Goal: Task Accomplishment & Management: Use online tool/utility

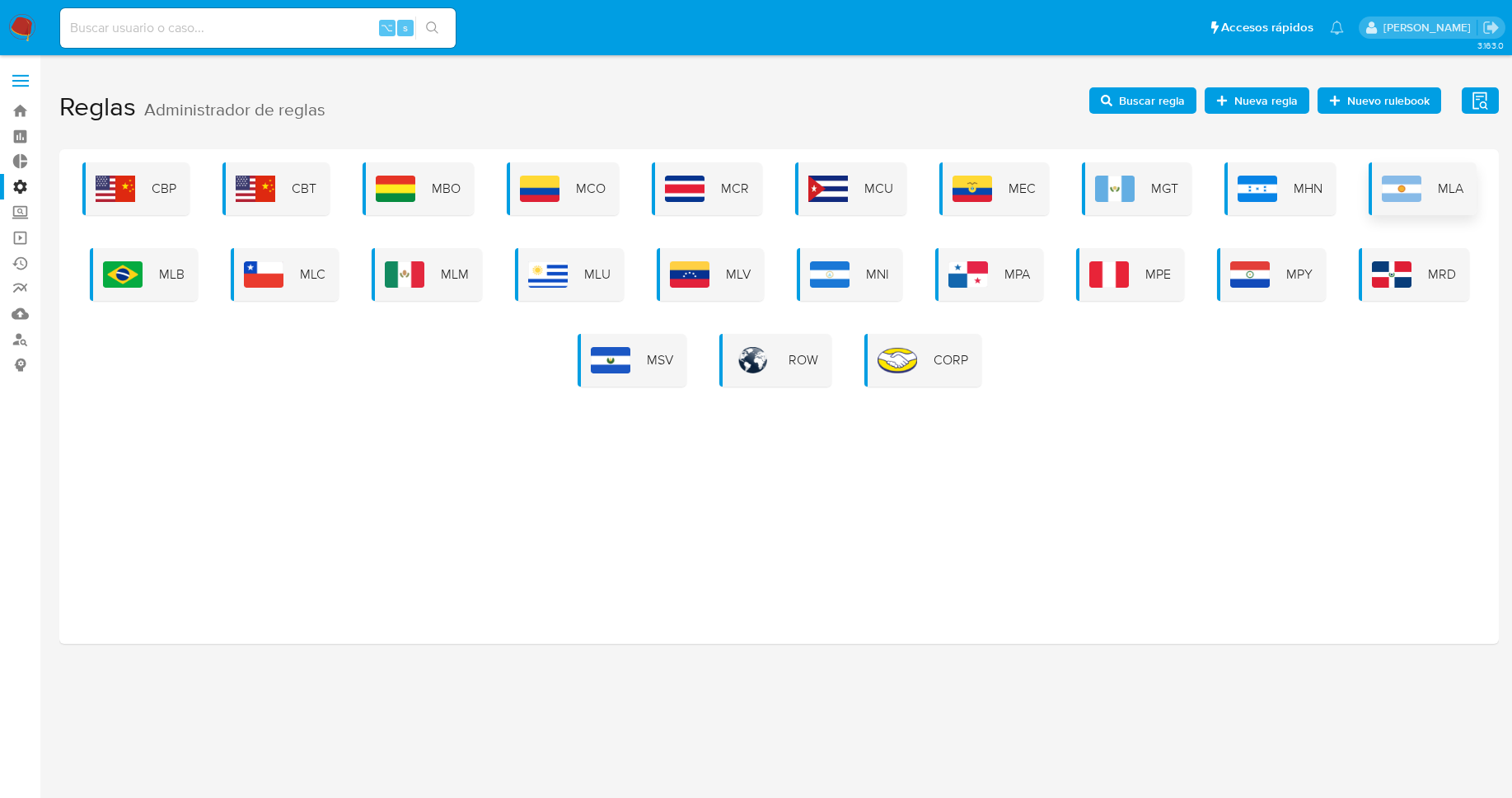
click at [1432, 190] on div "MLA" at bounding box center [1423, 188] width 108 height 53
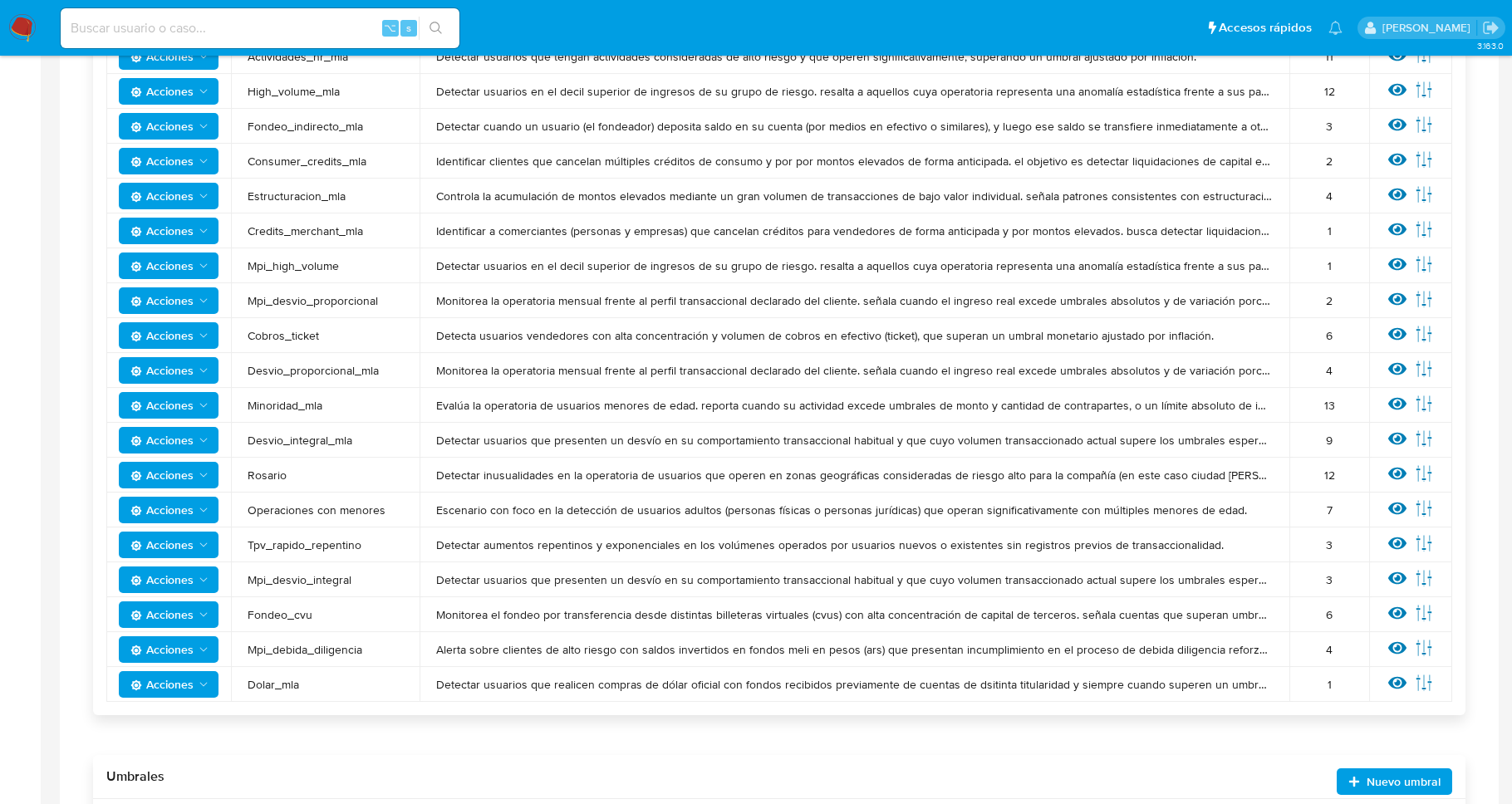
scroll to position [592, 0]
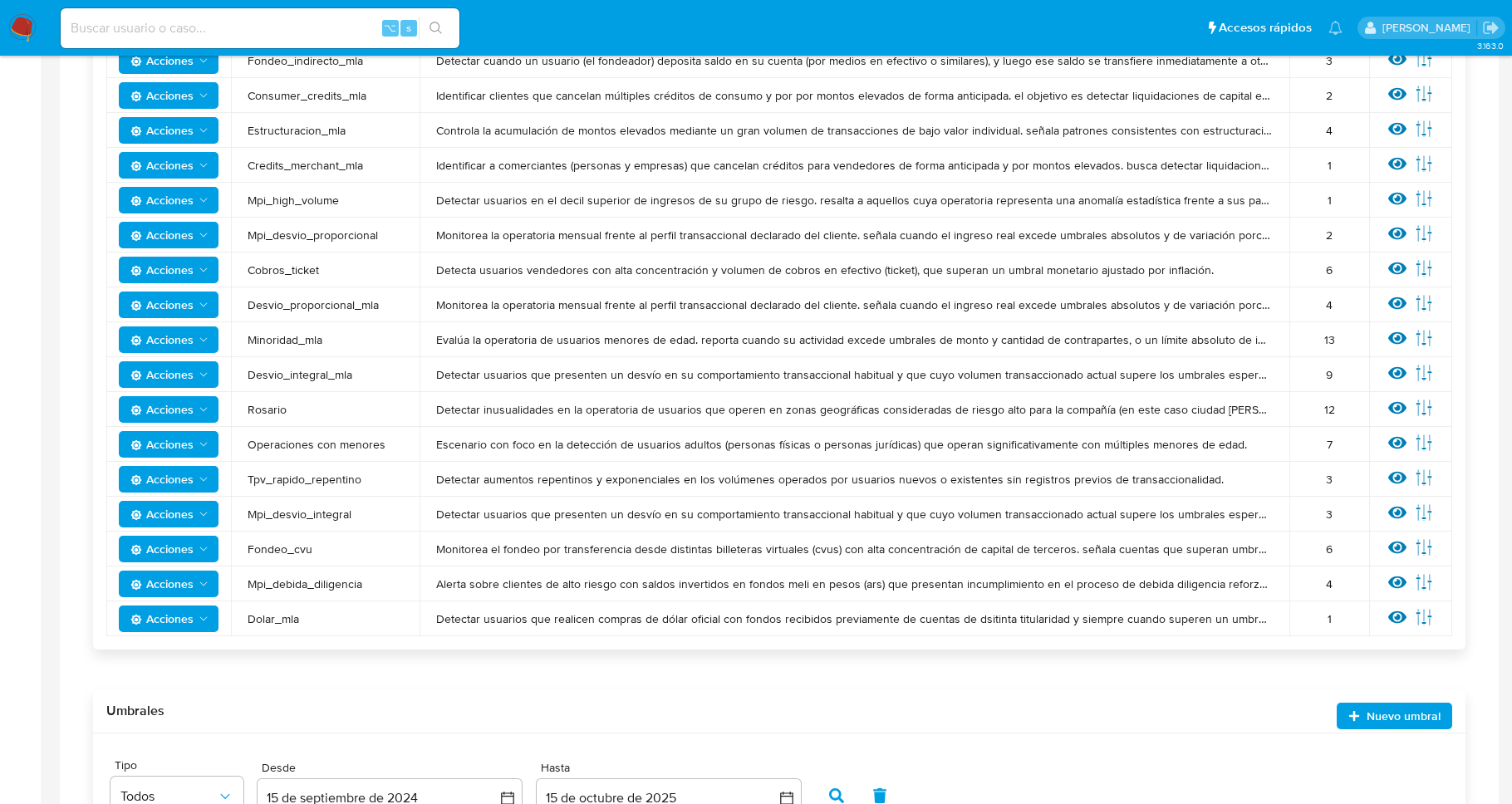
drag, startPoint x: 1327, startPoint y: 518, endPoint x: 1315, endPoint y: 518, distance: 12.0
click at [1315, 518] on div "3" at bounding box center [1329, 514] width 47 height 15
click at [306, 507] on span "Mpi_desvio_integral" at bounding box center [325, 514] width 155 height 15
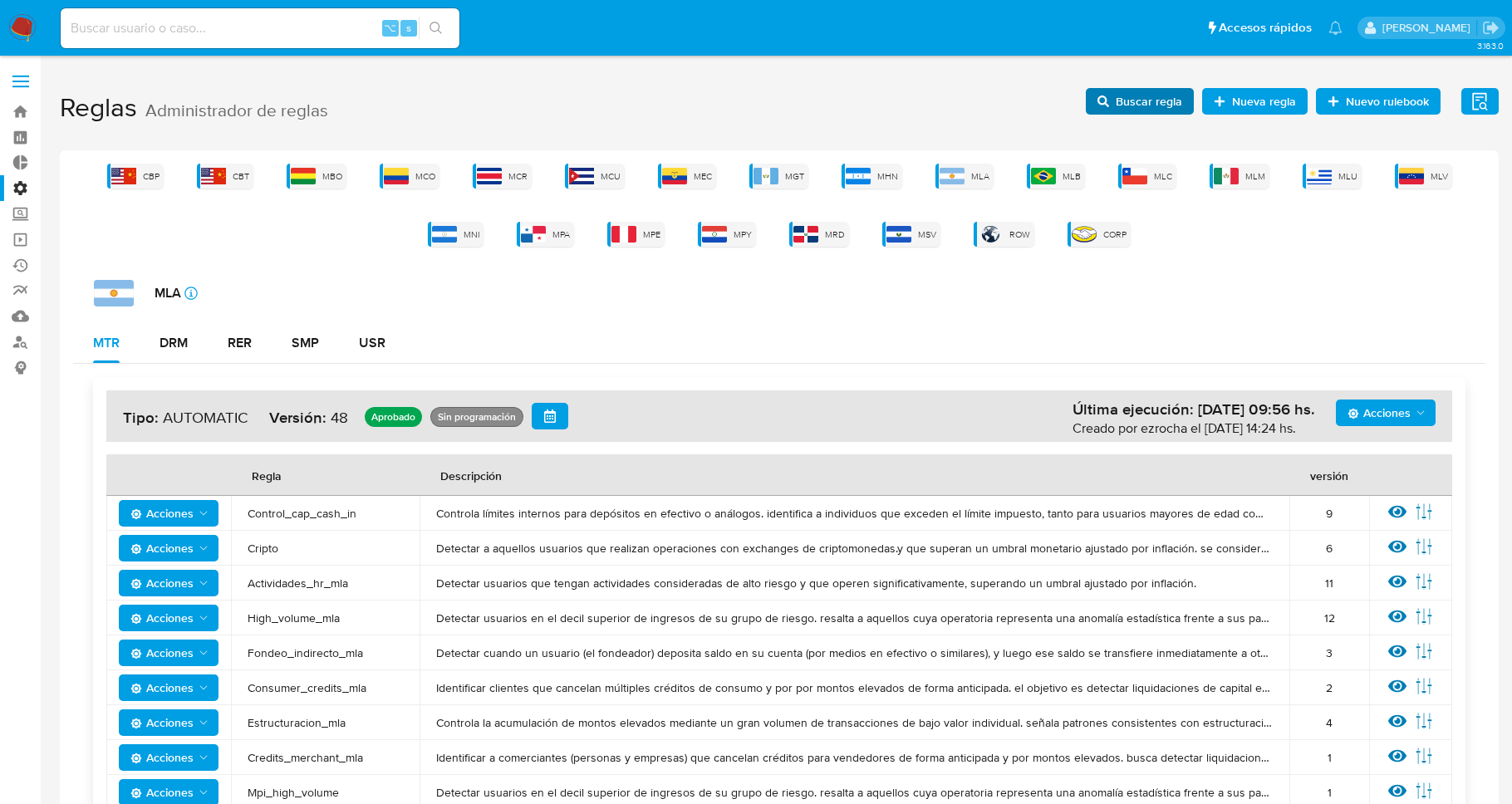
click at [1155, 90] on span "Buscar regla" at bounding box center [1149, 101] width 66 height 26
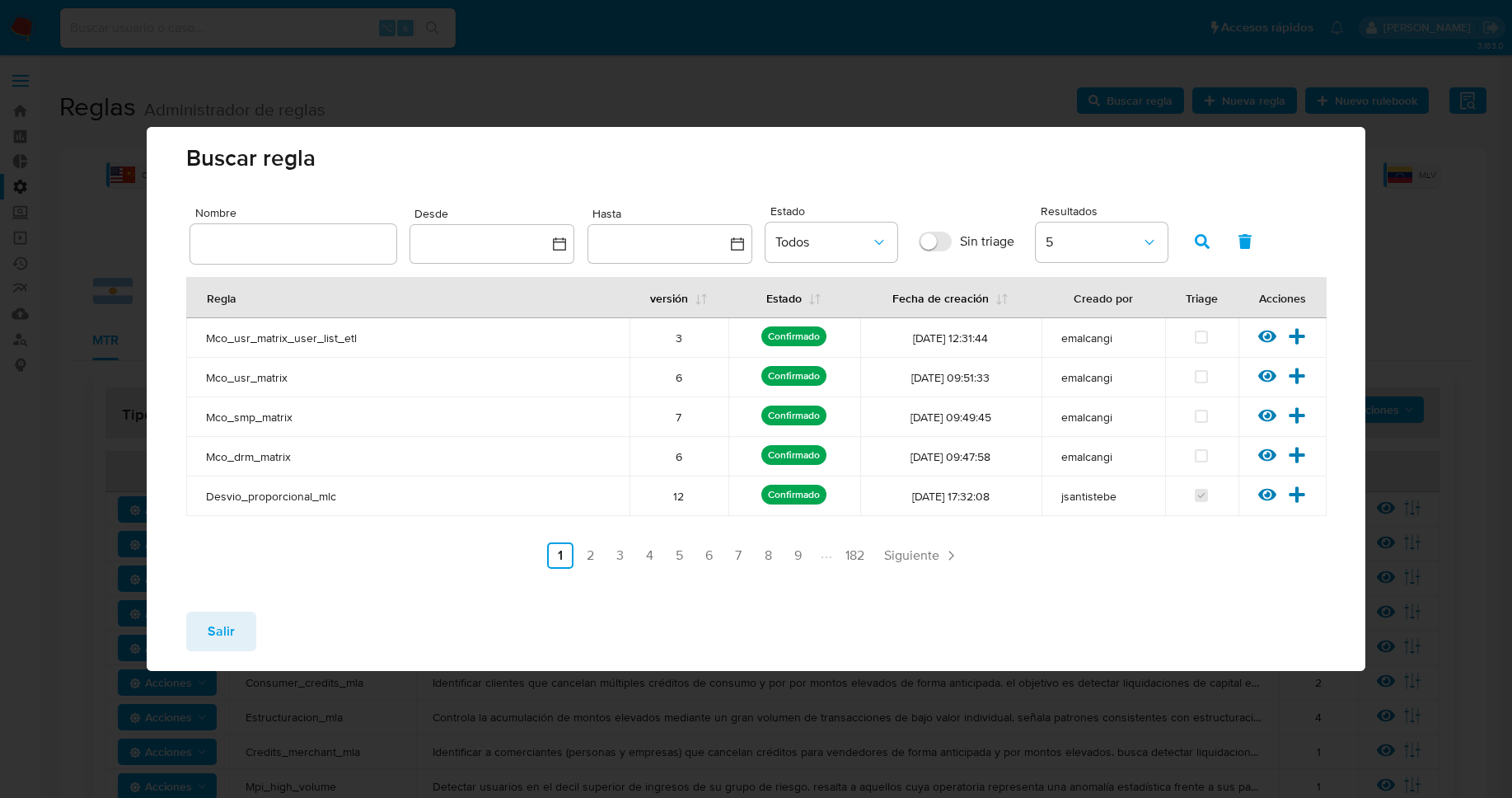
click at [344, 232] on div at bounding box center [292, 244] width 206 height 40
click at [317, 234] on input "text" at bounding box center [292, 243] width 206 height 21
type input "Mpi_desvio_integral"
click at [1194, 237] on button "button" at bounding box center [1202, 241] width 43 height 40
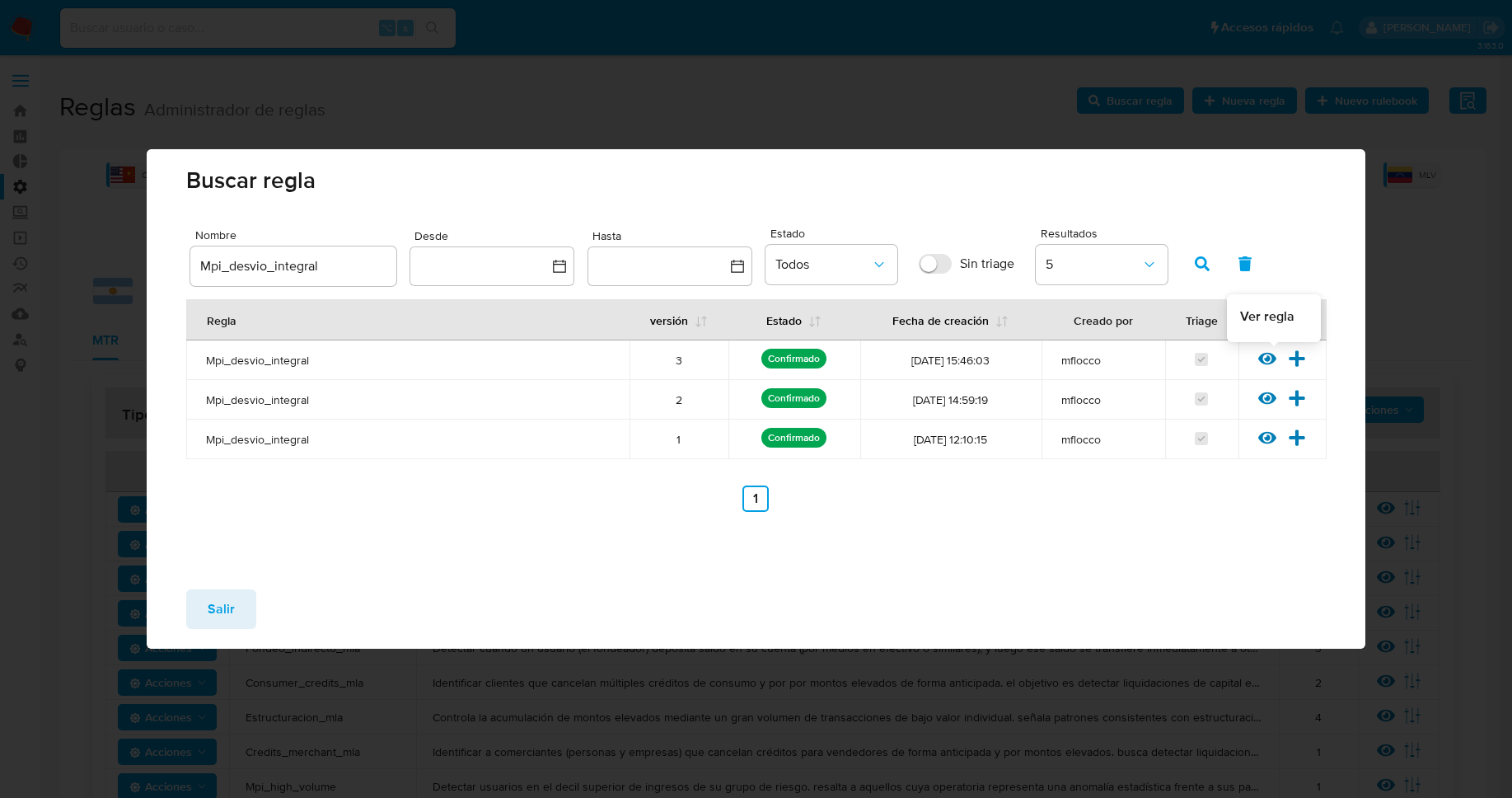
click at [1270, 362] on icon at bounding box center [1267, 359] width 18 height 13
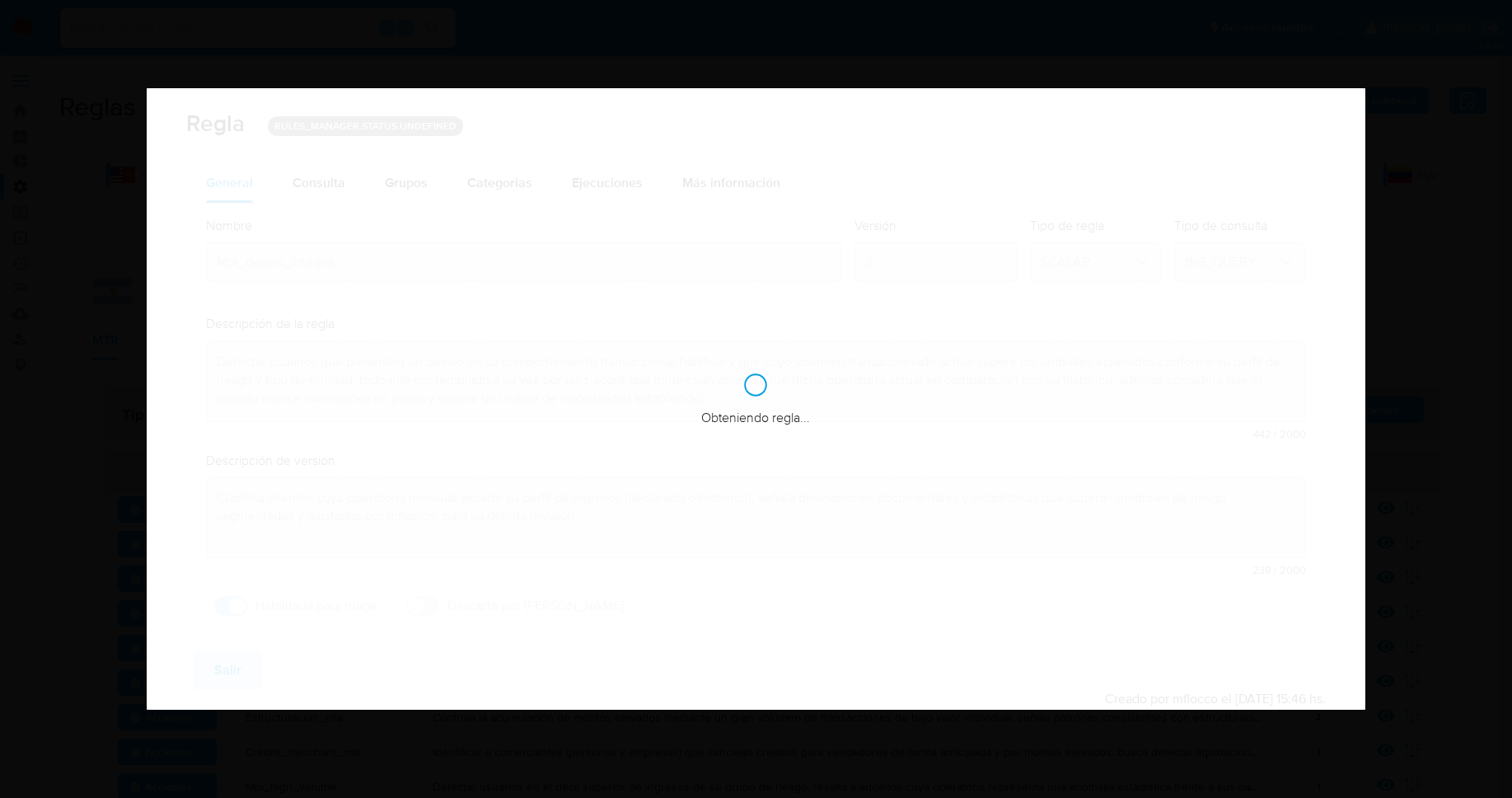
checkbox input "true"
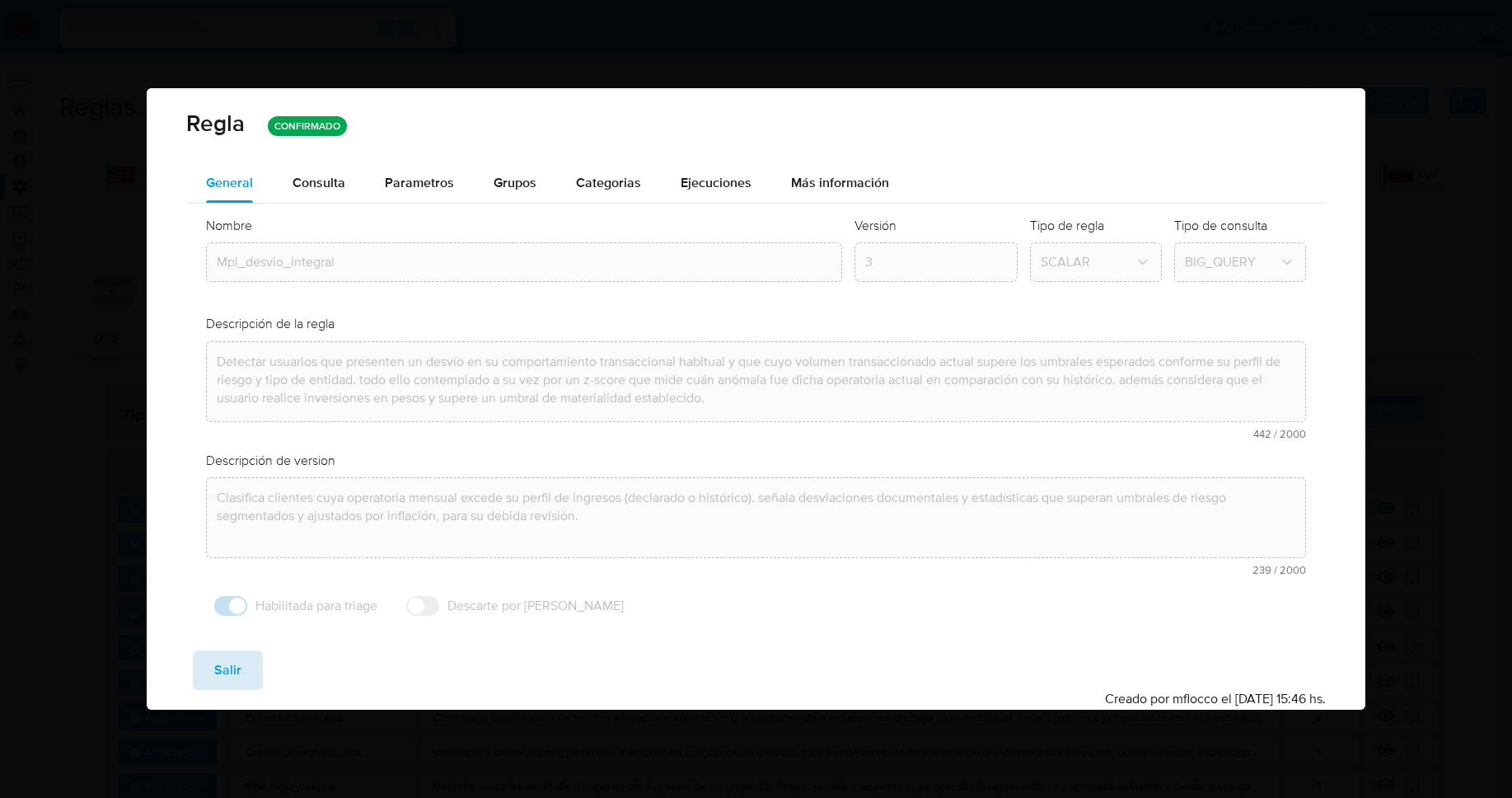
click at [229, 676] on span "Salir" at bounding box center [228, 670] width 27 height 36
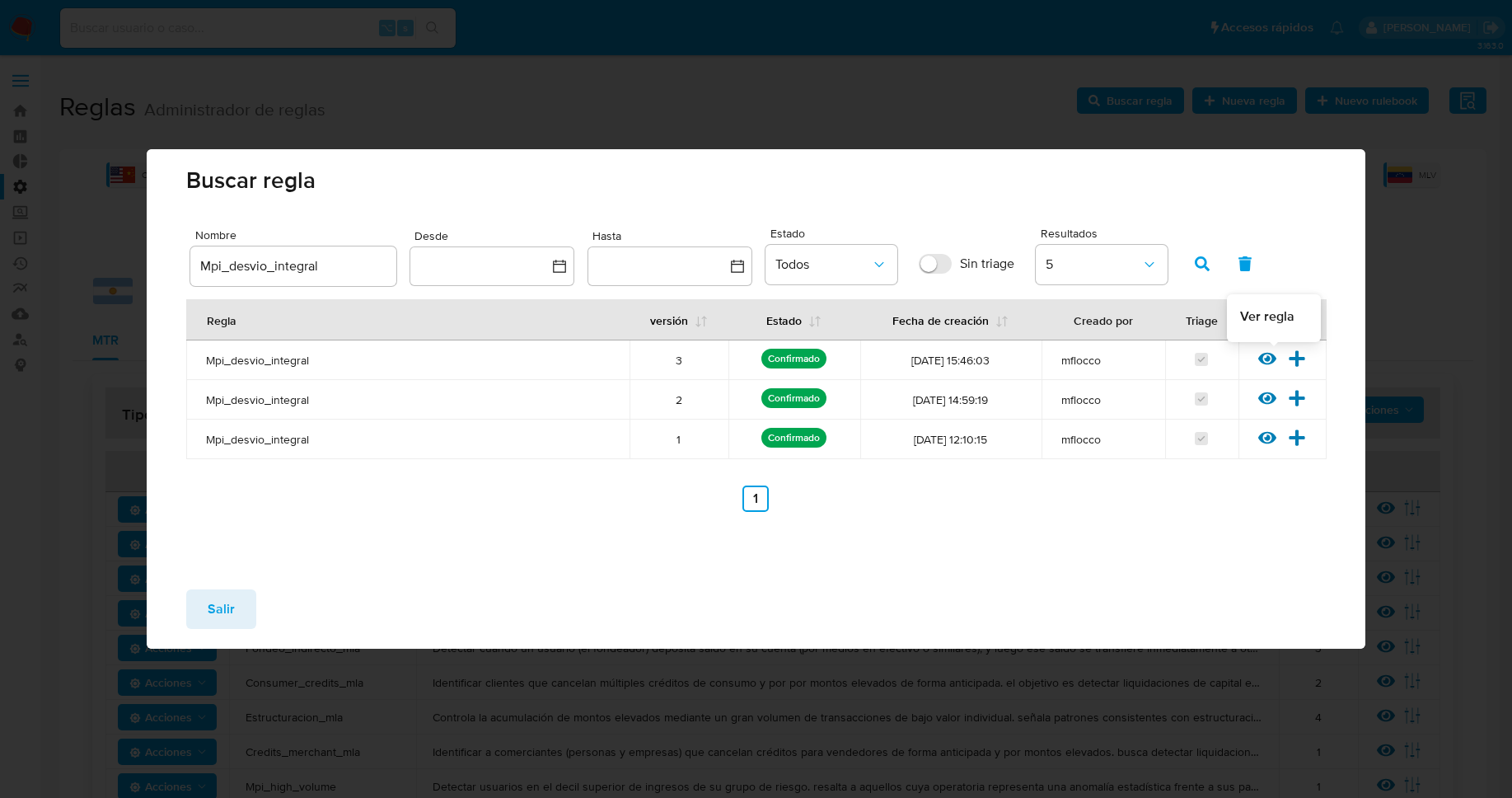
click at [1263, 355] on icon at bounding box center [1267, 359] width 18 height 13
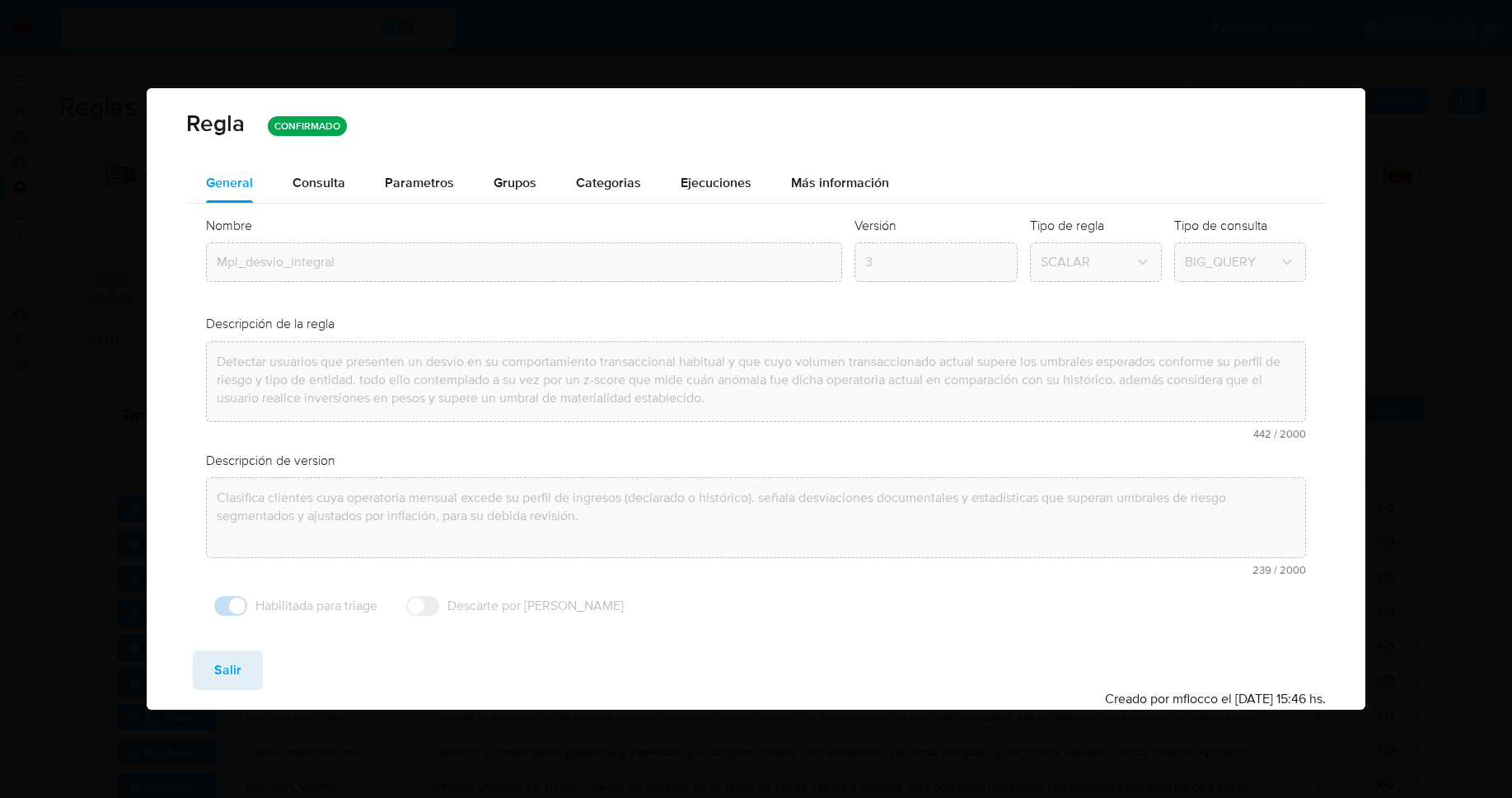
click at [200, 685] on button "Salir" at bounding box center [227, 670] width 70 height 40
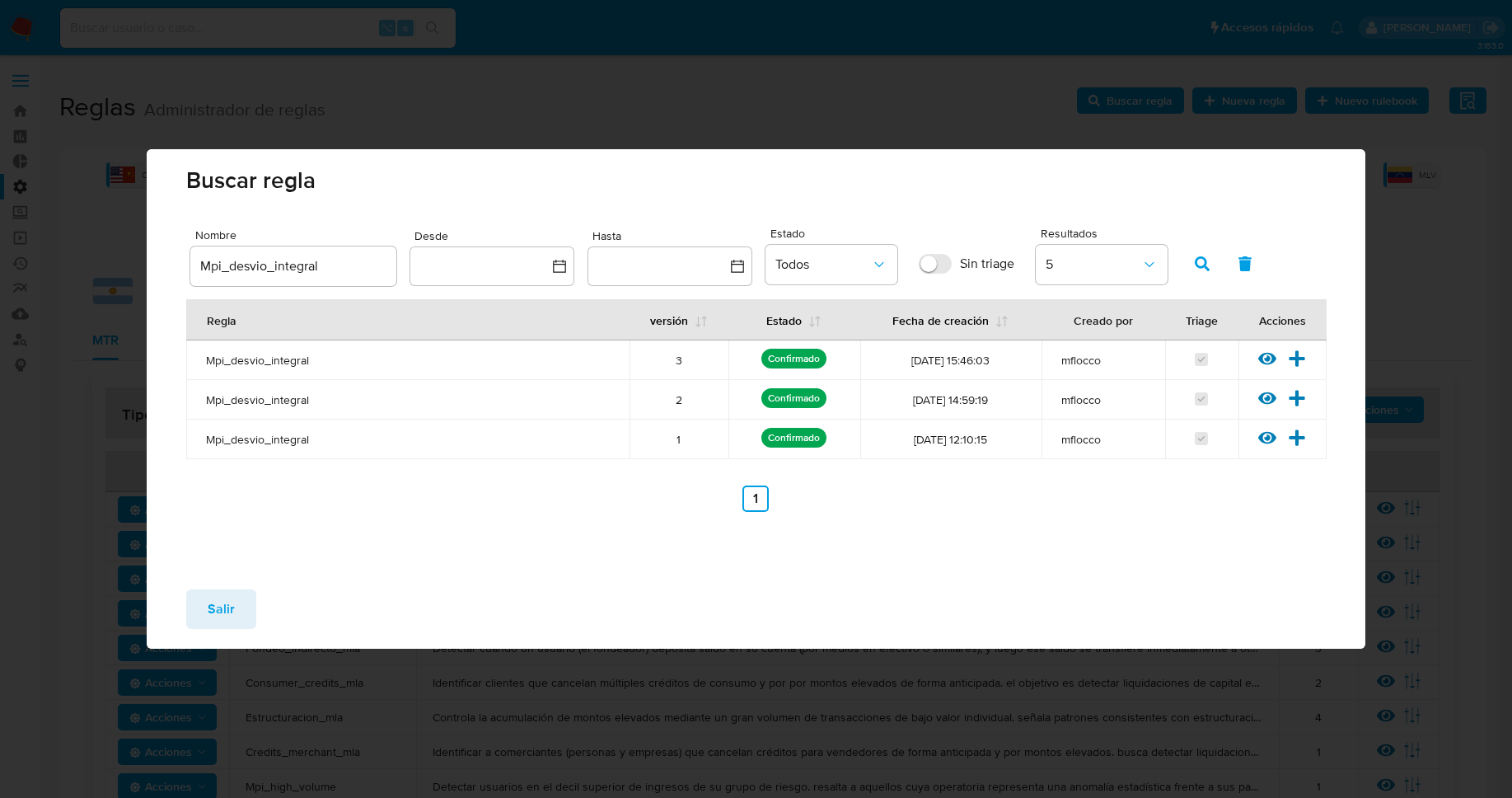
click at [229, 612] on span "Salir" at bounding box center [221, 609] width 27 height 36
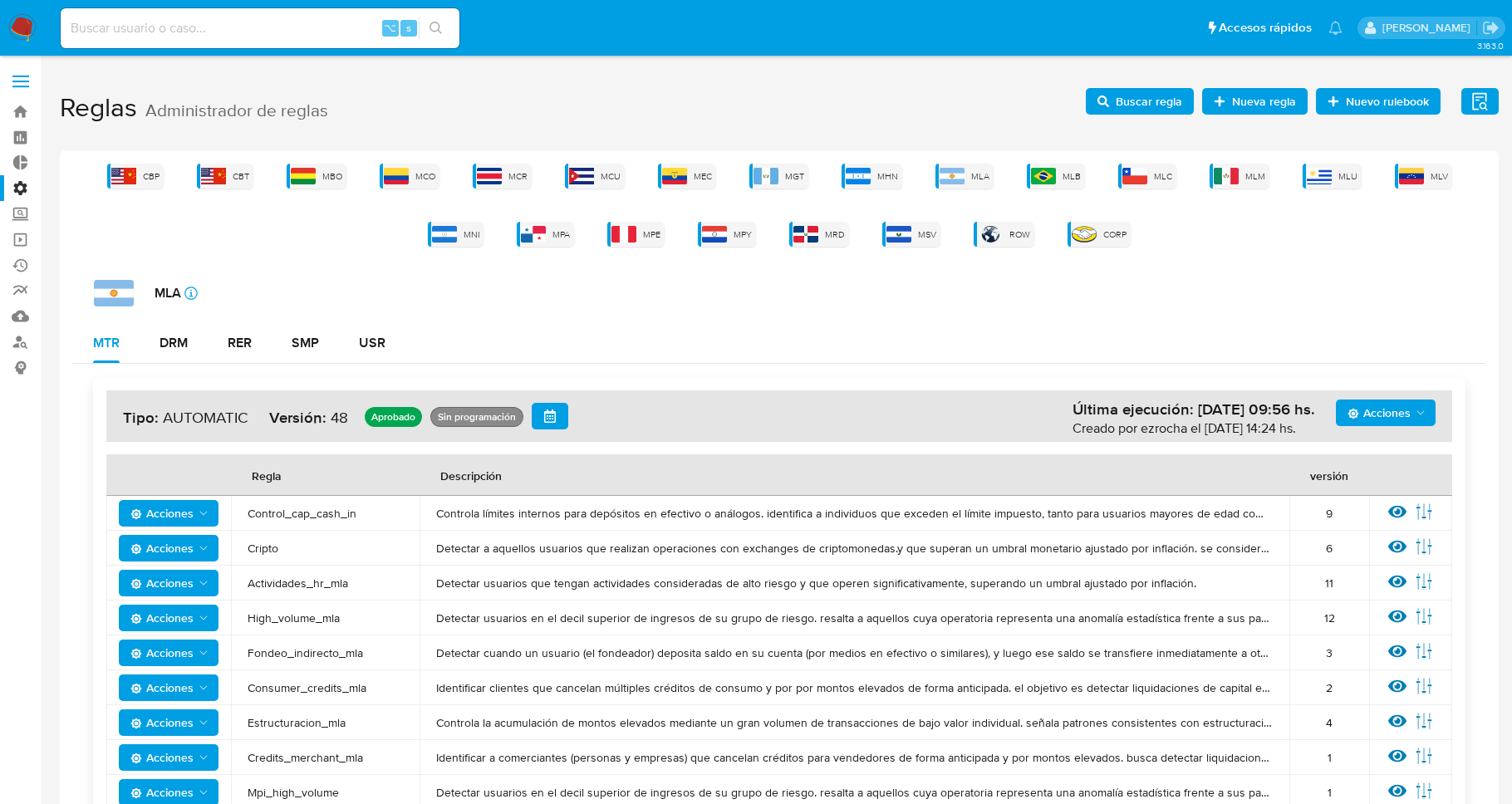
click at [1404, 405] on span "Acciones" at bounding box center [1379, 413] width 64 height 26
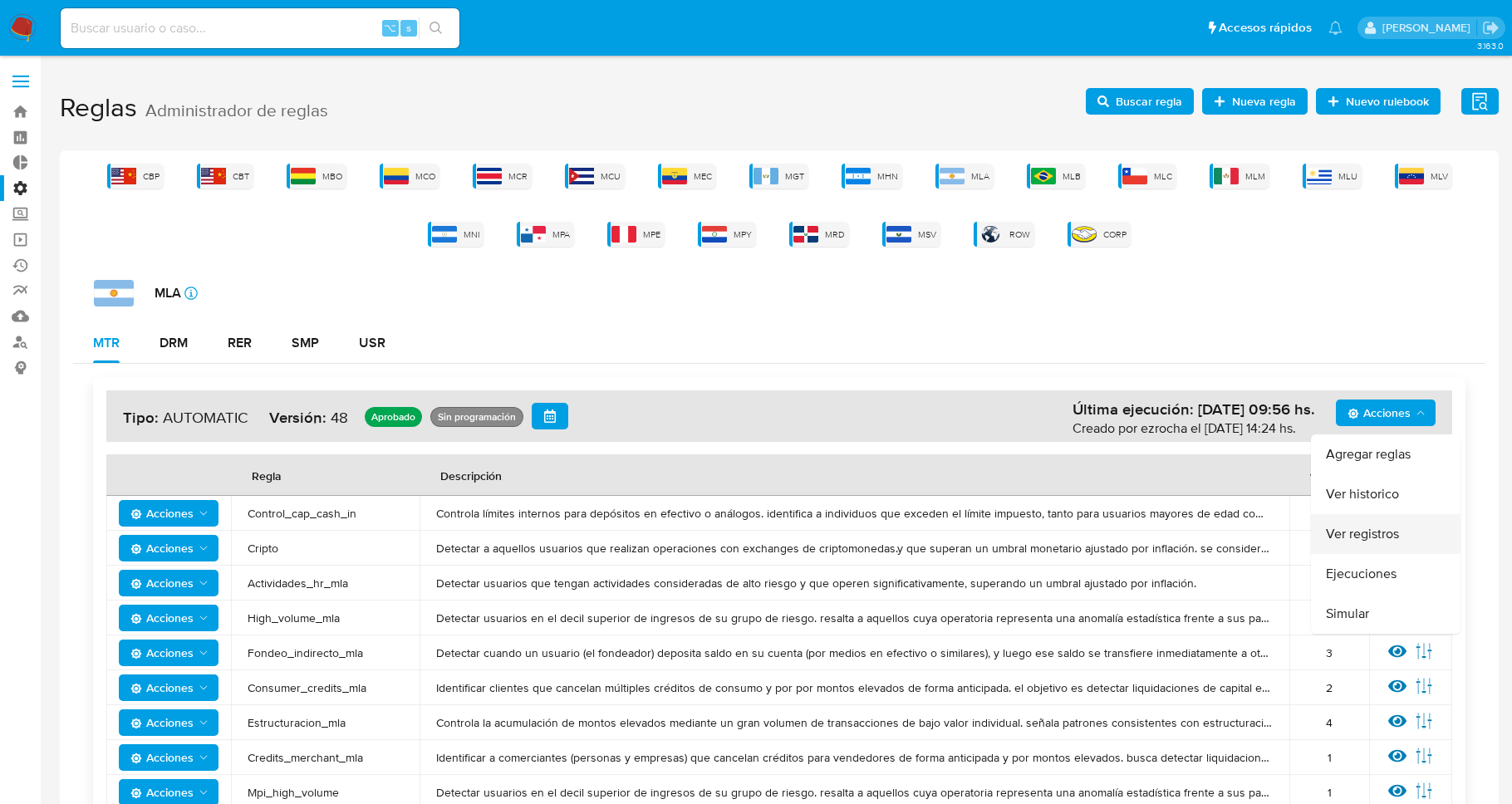
click at [1404, 528] on button "Ver registros" at bounding box center [1386, 534] width 149 height 40
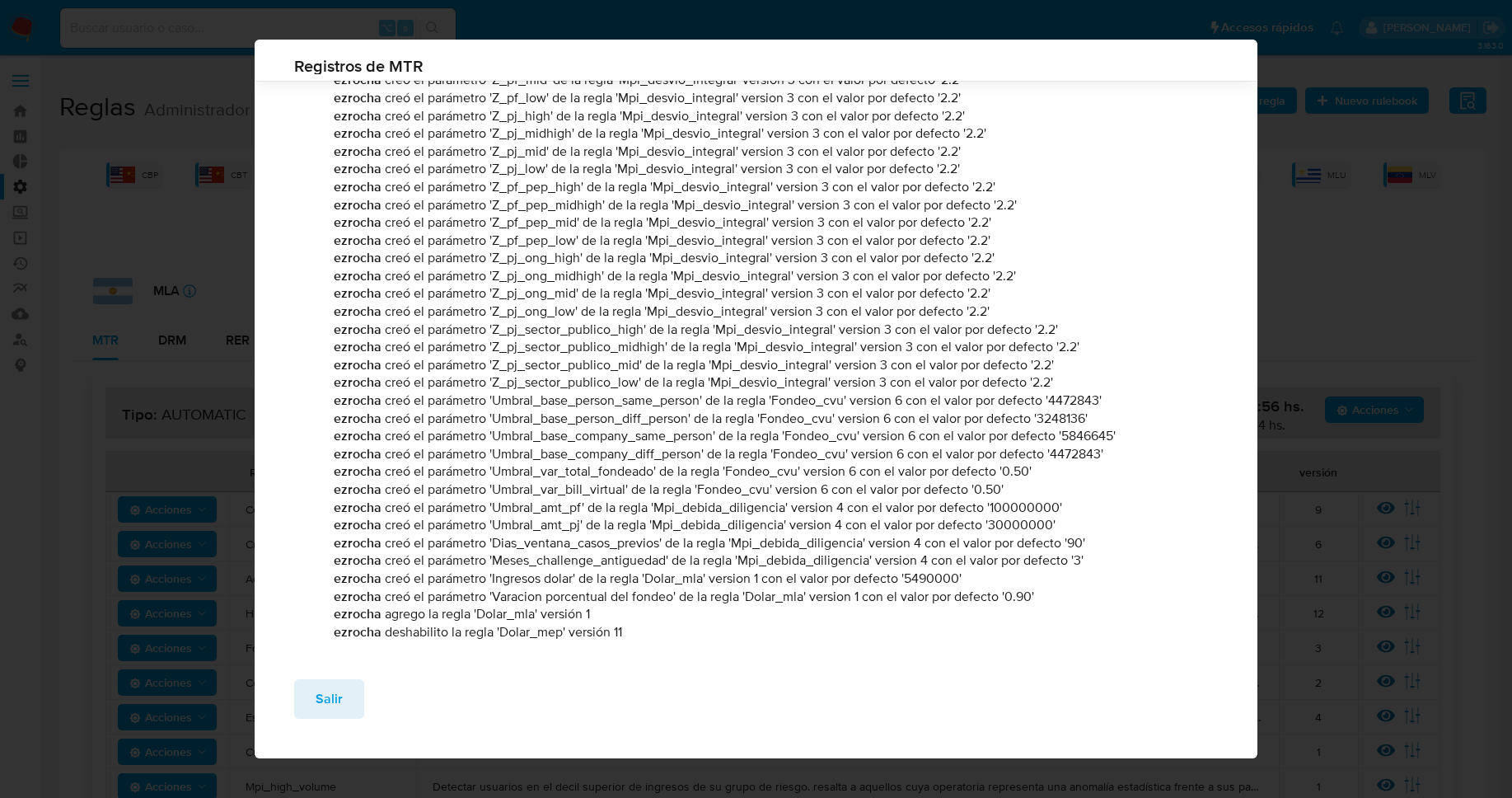
scroll to position [5881, 0]
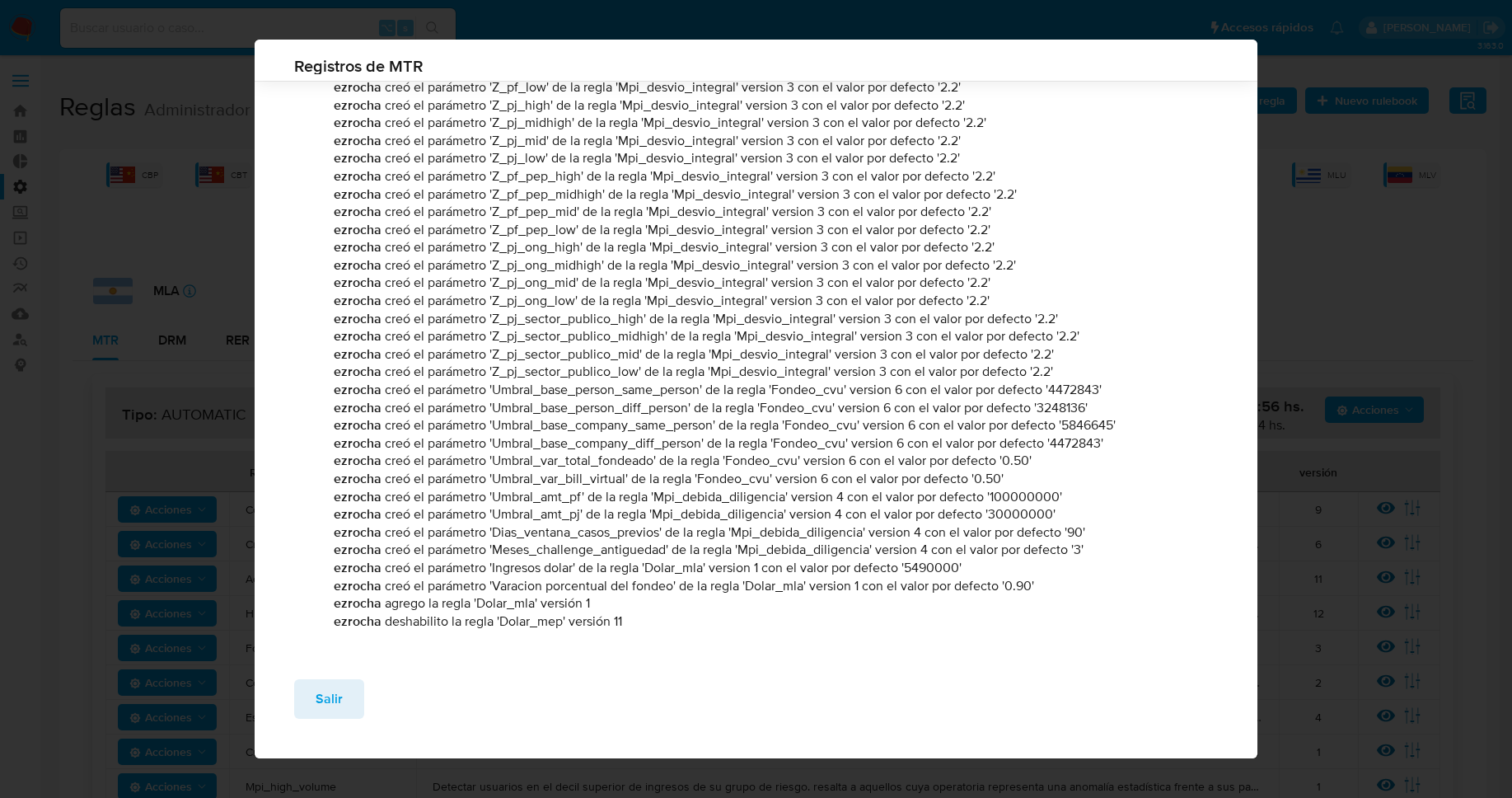
drag, startPoint x: 652, startPoint y: 619, endPoint x: 547, endPoint y: 570, distance: 115.9
click at [547, 570] on p "[PERSON_NAME] creó el parámetro 'Ingresos dolar' de la regla 'Dolar_mla' versio…" at bounding box center [772, 568] width 877 height 18
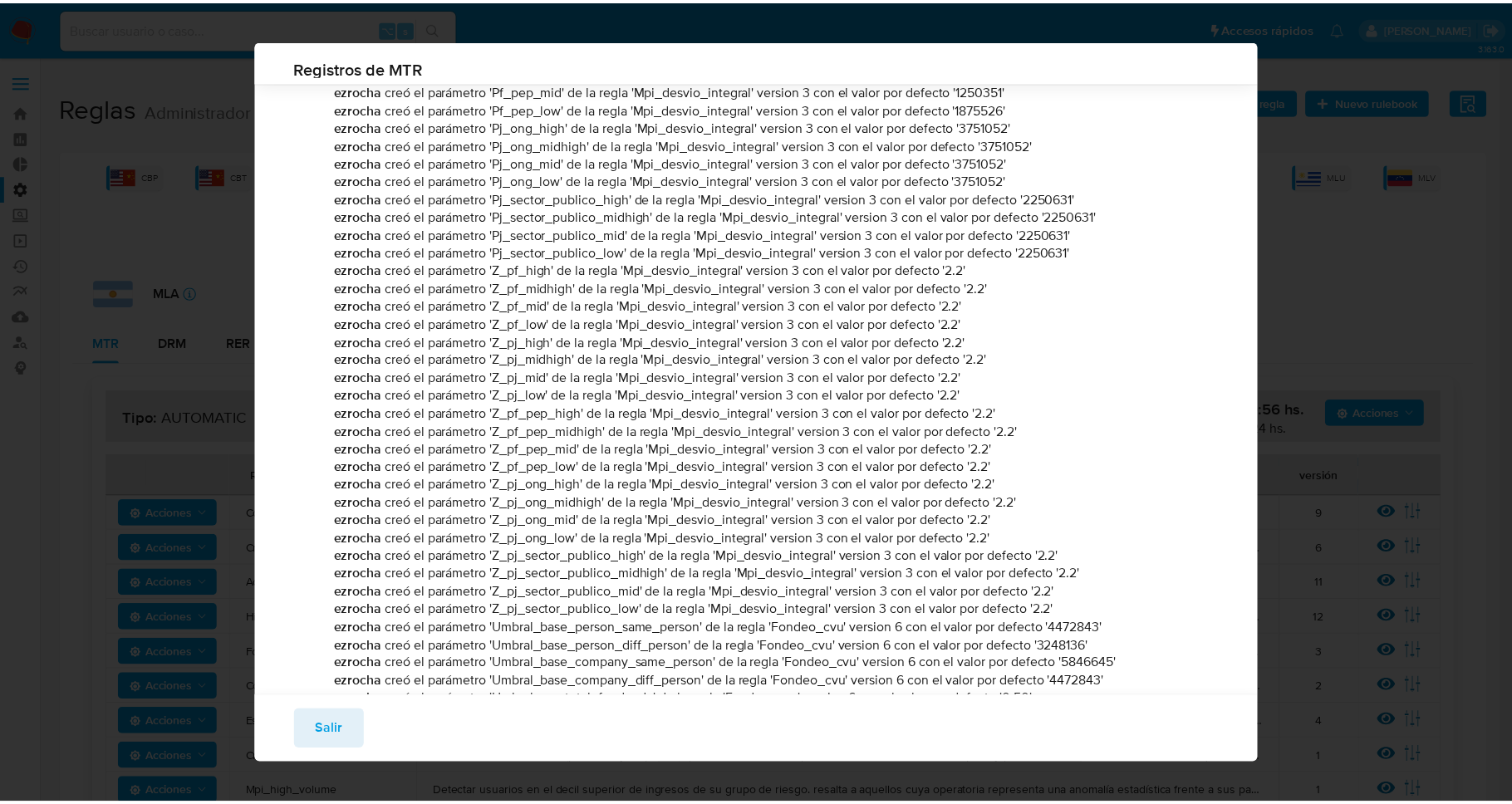
scroll to position [5670, 0]
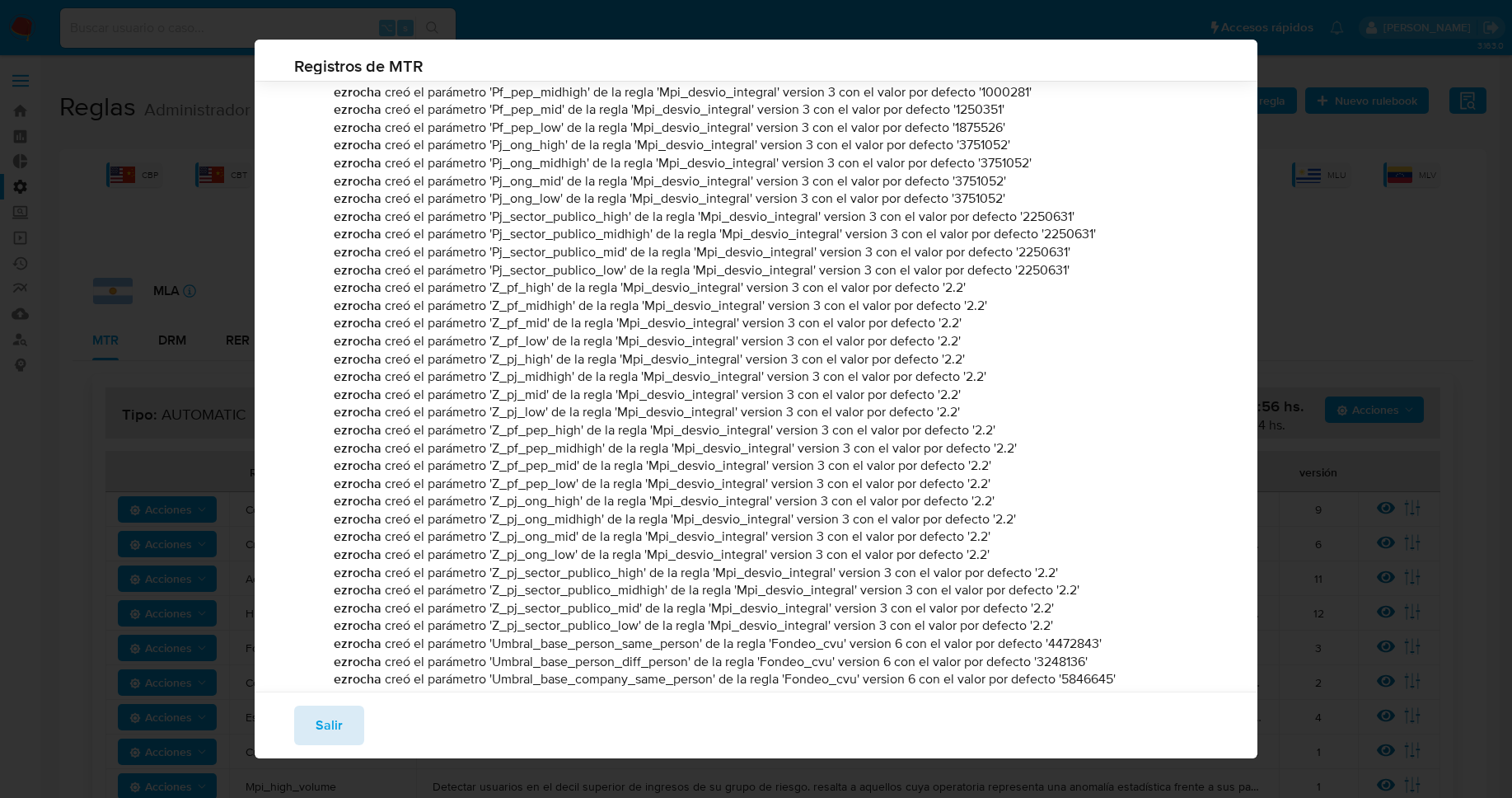
click at [328, 737] on span "Salir" at bounding box center [329, 725] width 27 height 36
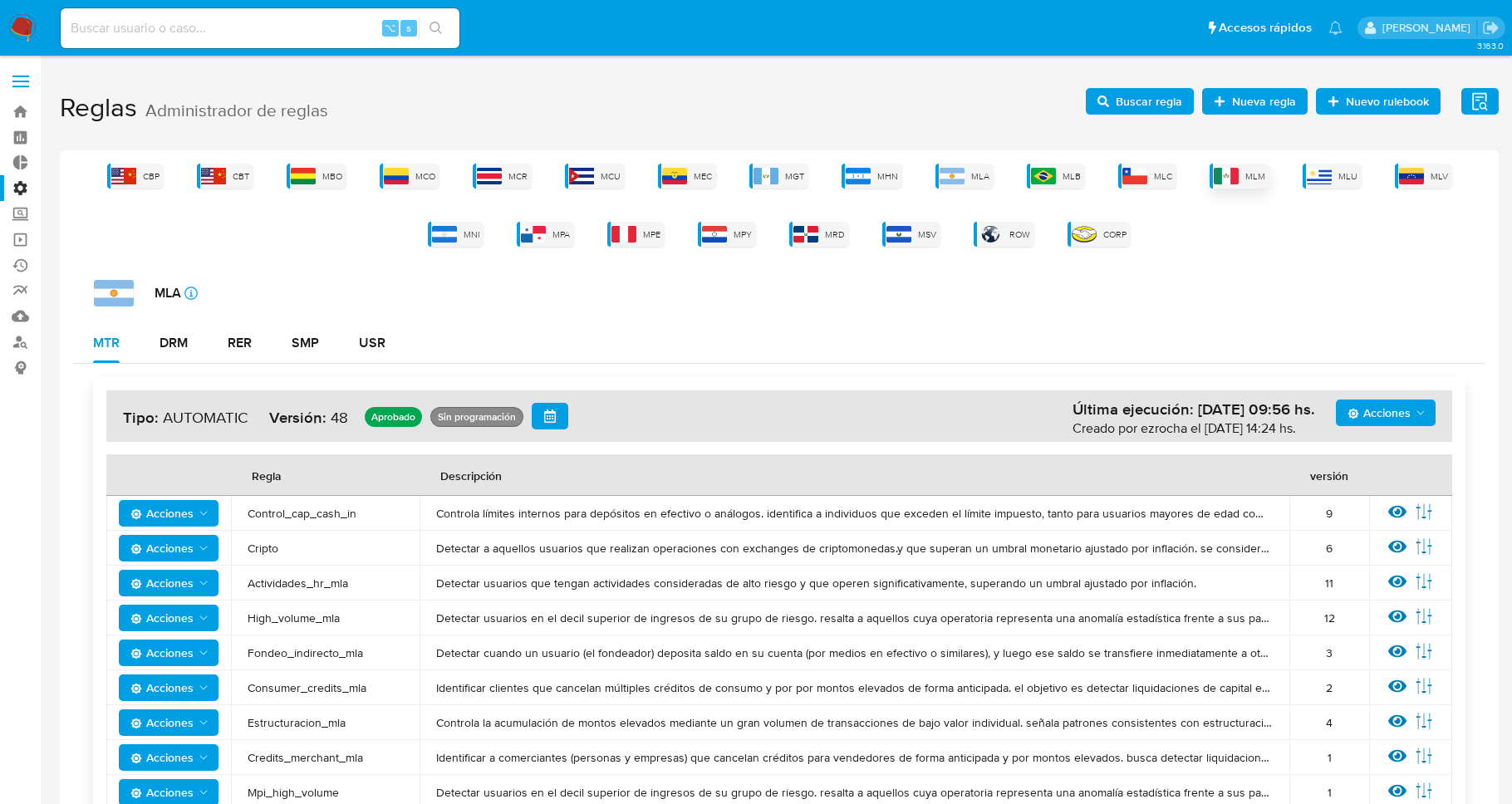
click at [1231, 181] on img at bounding box center [1226, 176] width 25 height 17
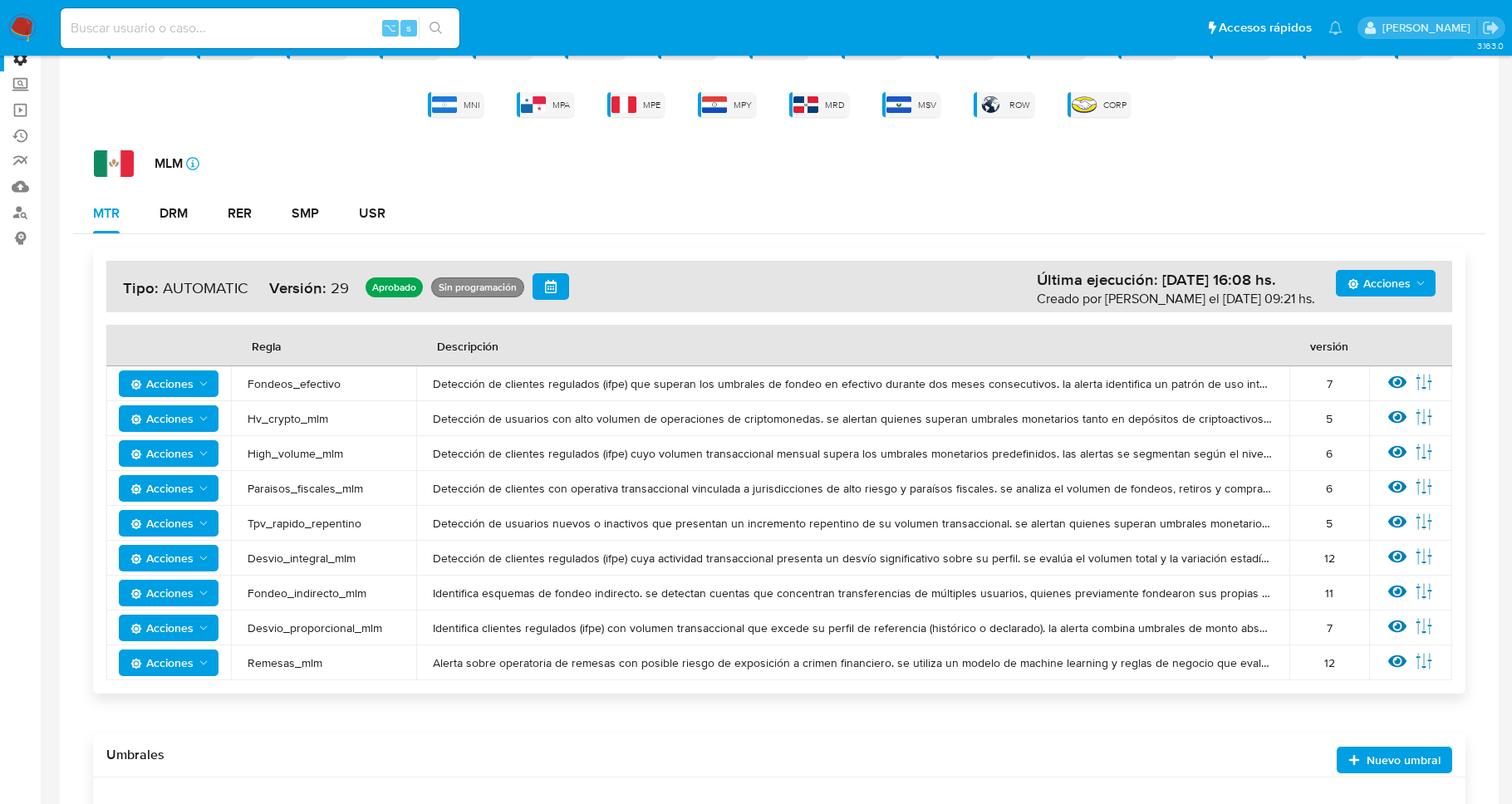
scroll to position [169, 0]
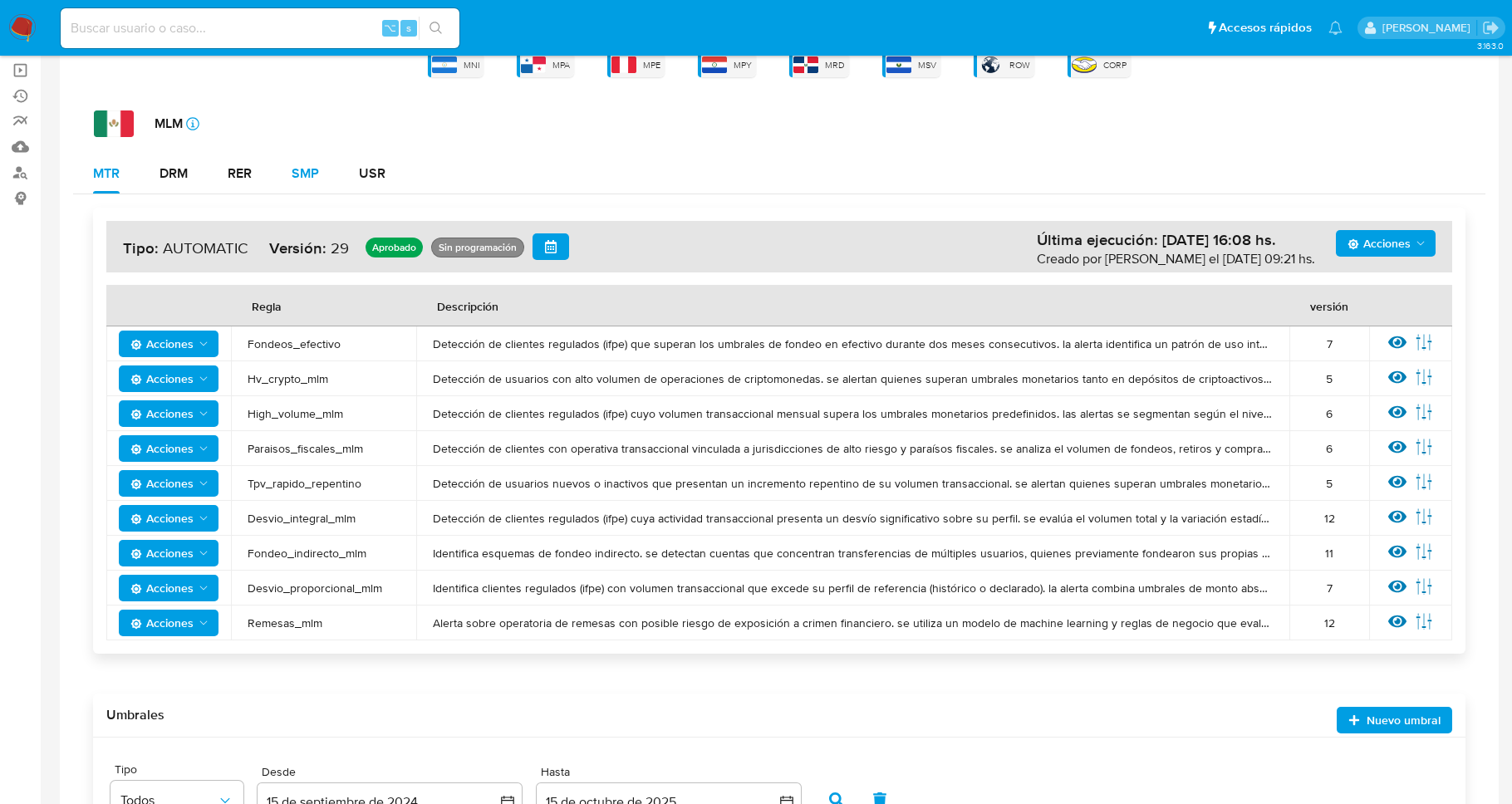
click at [329, 178] on button "SMP" at bounding box center [305, 173] width 67 height 40
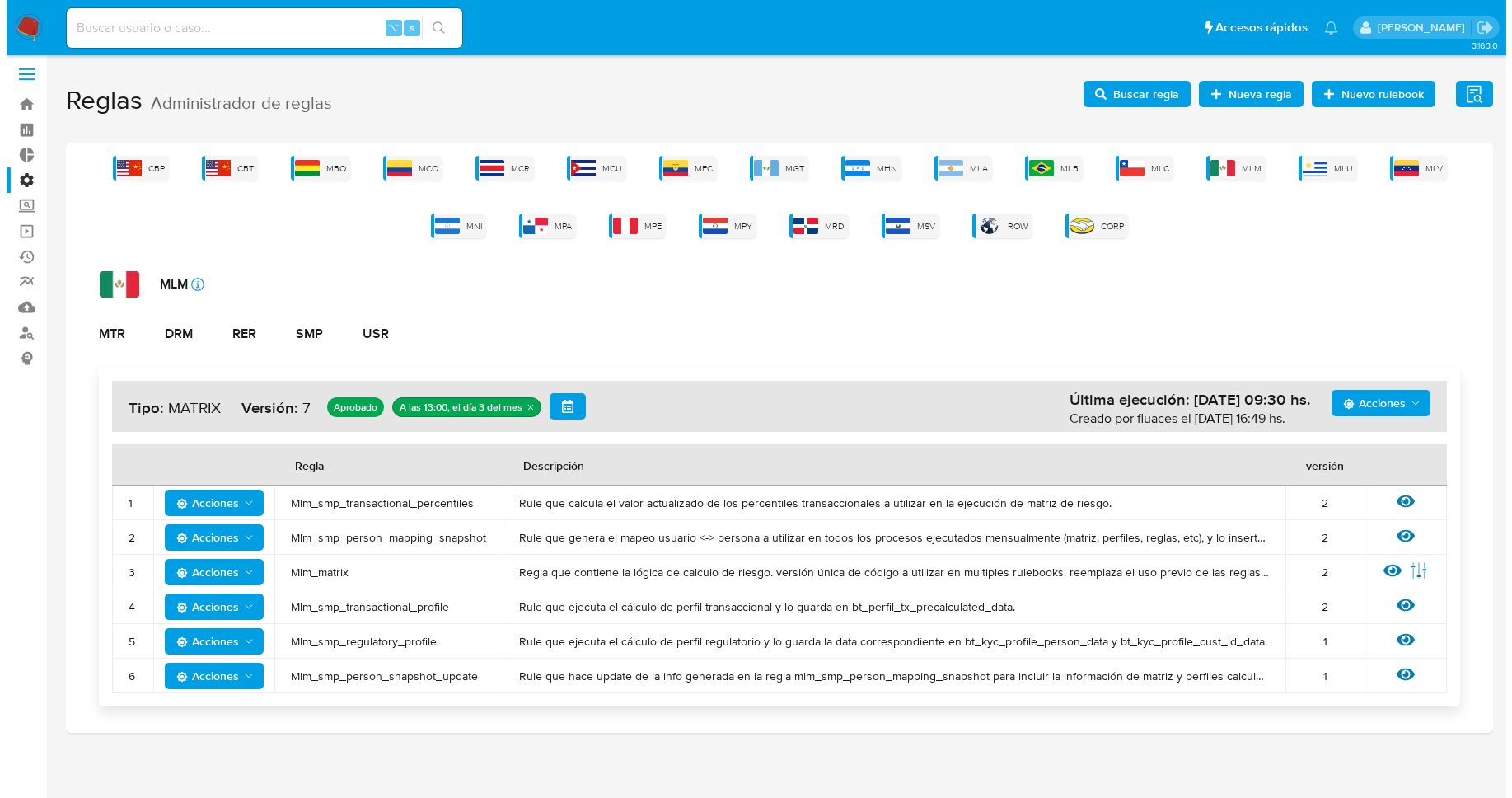
scroll to position [12, 0]
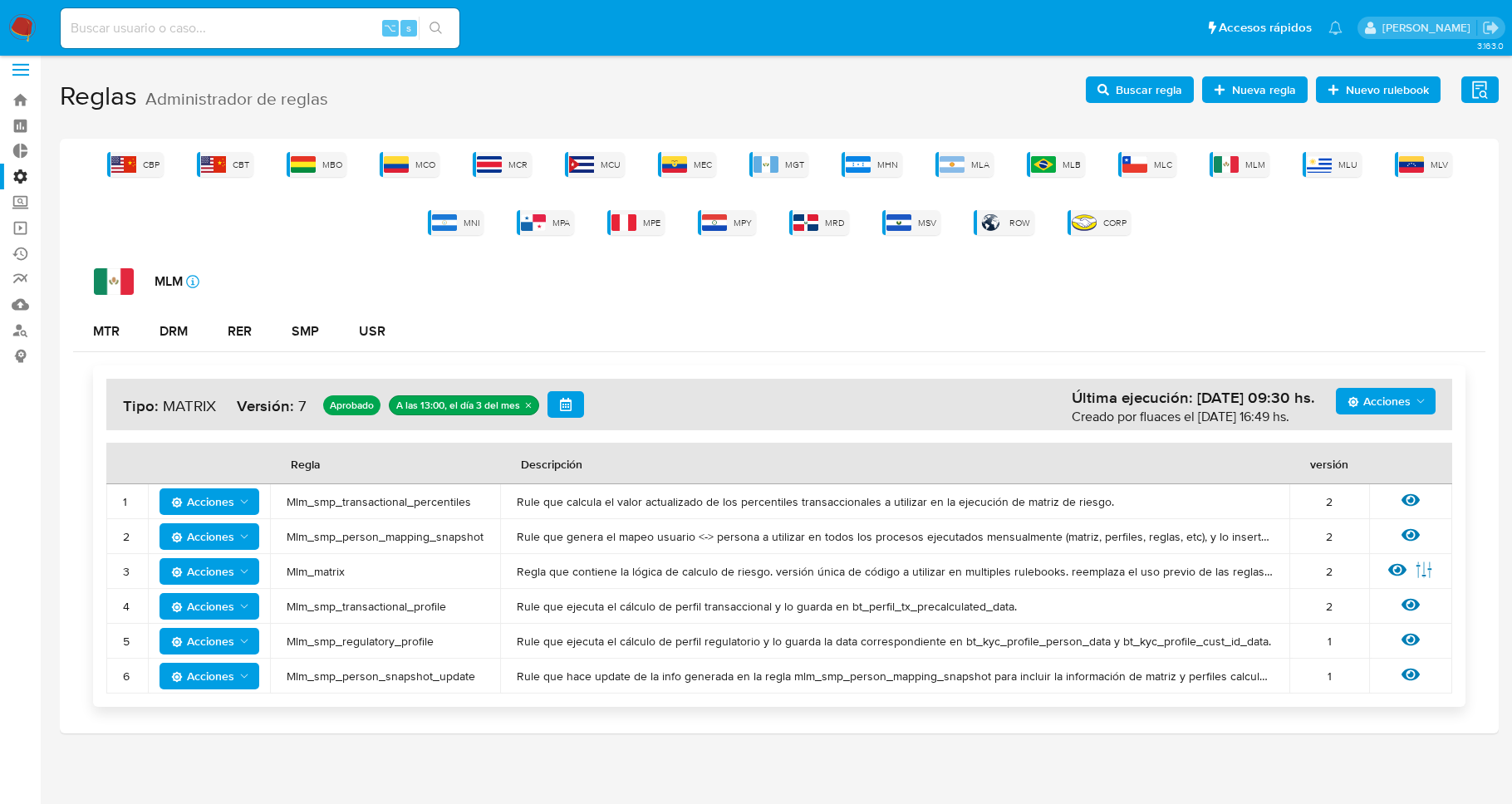
click at [452, 613] on span "Mlm_smp_transactional_profile" at bounding box center [385, 607] width 197 height 15
drag, startPoint x: 455, startPoint y: 611, endPoint x: 289, endPoint y: 603, distance: 166.2
click at [289, 605] on span "Mlm_smp_transactional_profile" at bounding box center [385, 607] width 197 height 15
click at [400, 546] on td "Mlm_smp_person_mapping_snapshot" at bounding box center [386, 536] width 231 height 35
click at [1410, 602] on icon at bounding box center [1411, 605] width 19 height 13
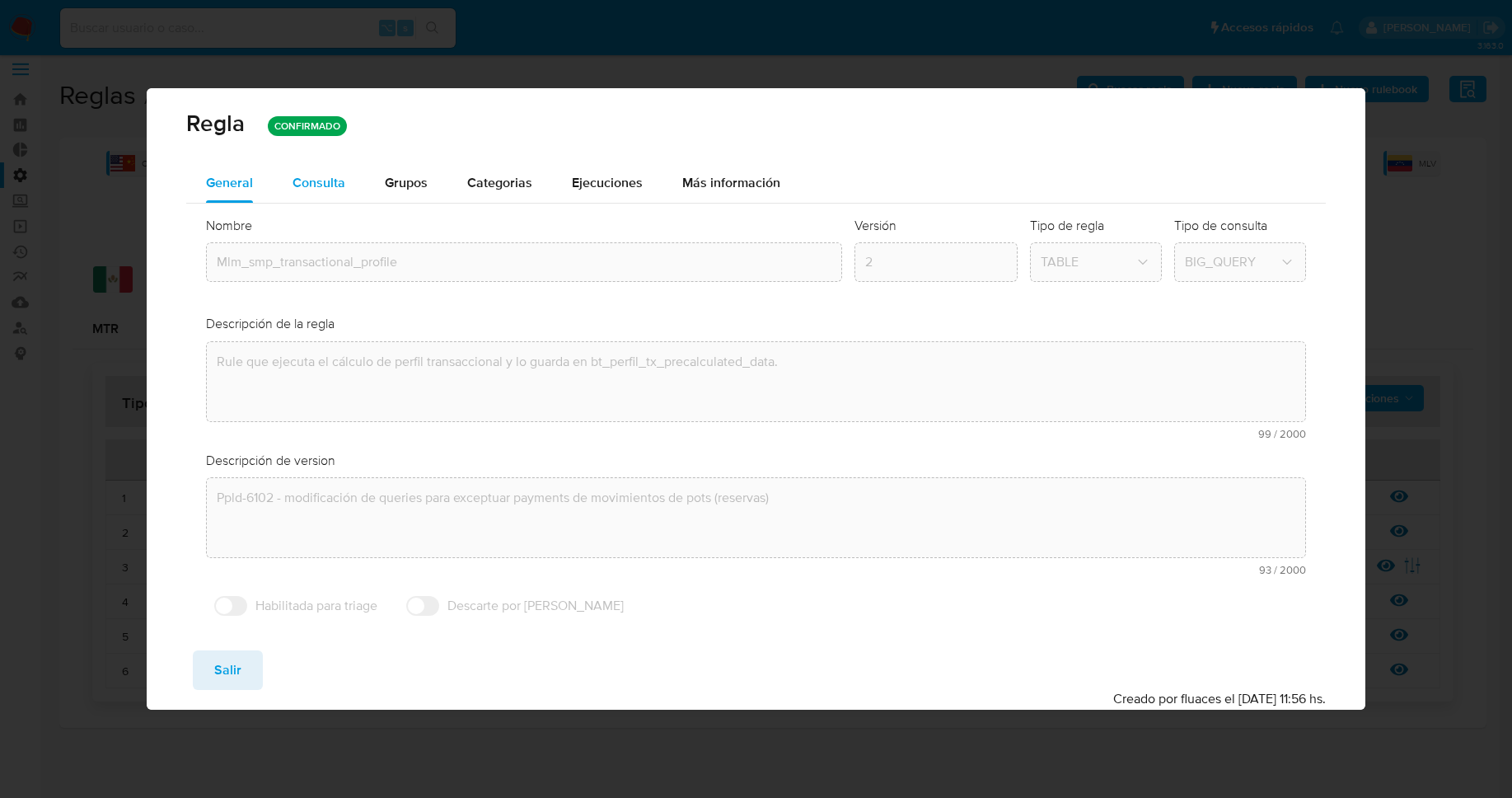
click at [310, 189] on div "Consulta" at bounding box center [319, 183] width 53 height 13
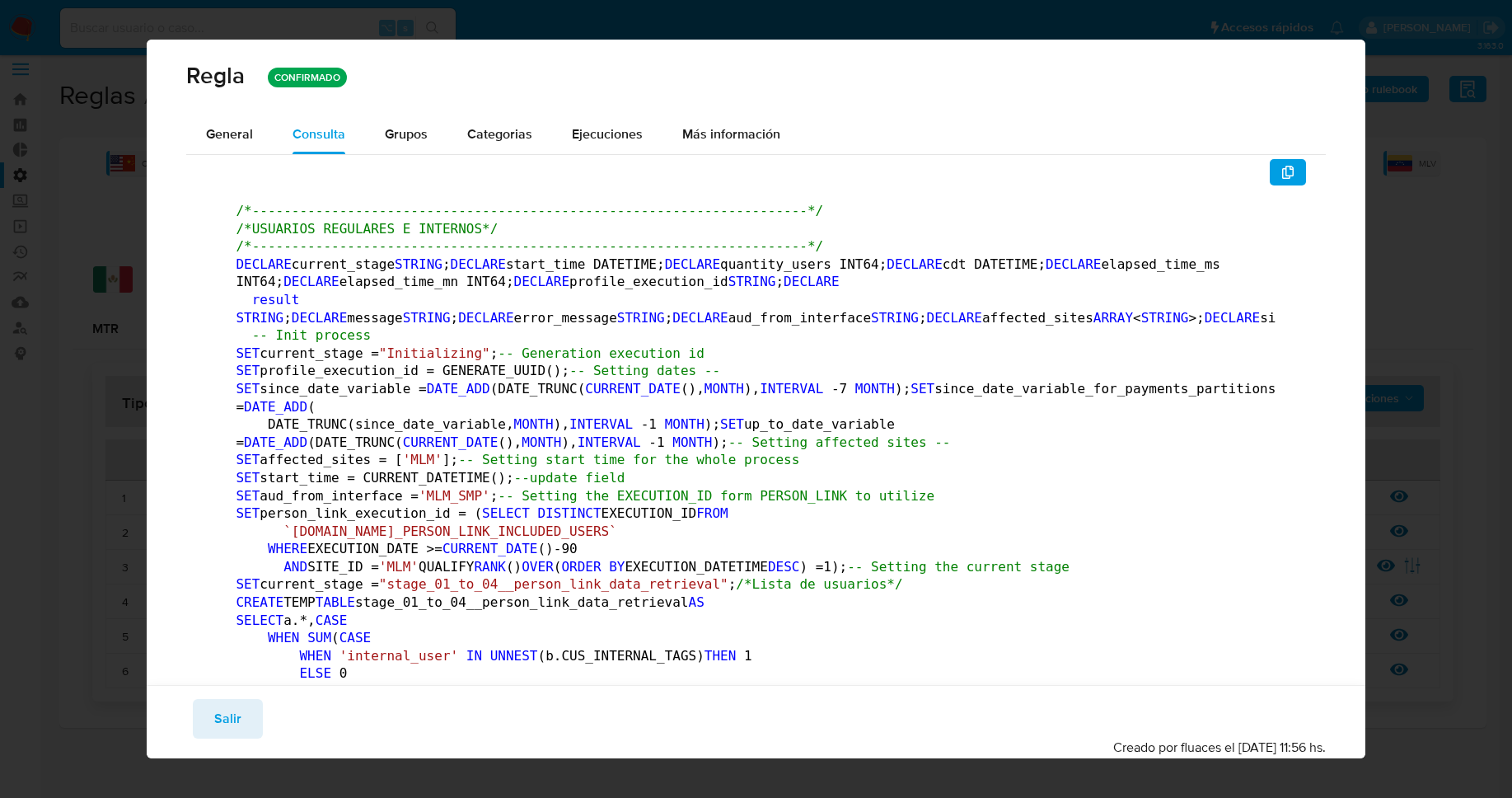
drag, startPoint x: 471, startPoint y: 433, endPoint x: 1098, endPoint y: 209, distance: 665.8
click at [1282, 182] on span "button" at bounding box center [1288, 172] width 13 height 23
